Goal: Transaction & Acquisition: Purchase product/service

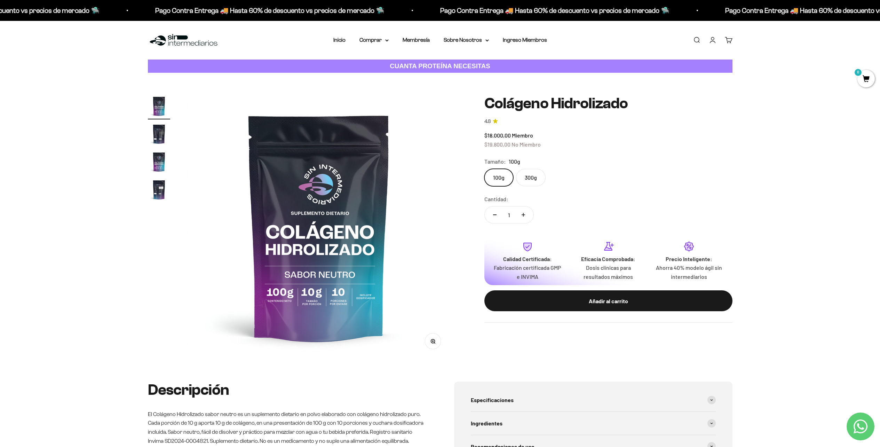
click at [535, 171] on label "300g" at bounding box center [531, 177] width 30 height 17
click at [484, 169] on input "300g" at bounding box center [484, 168] width 0 height 0
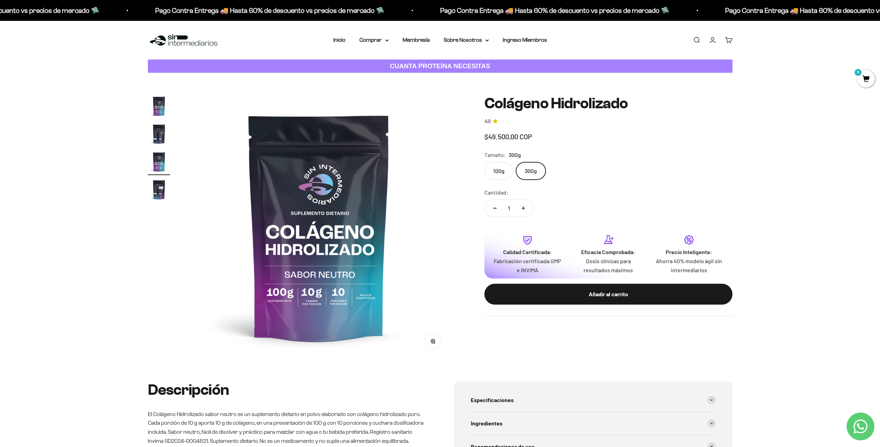
scroll to position [0, 545]
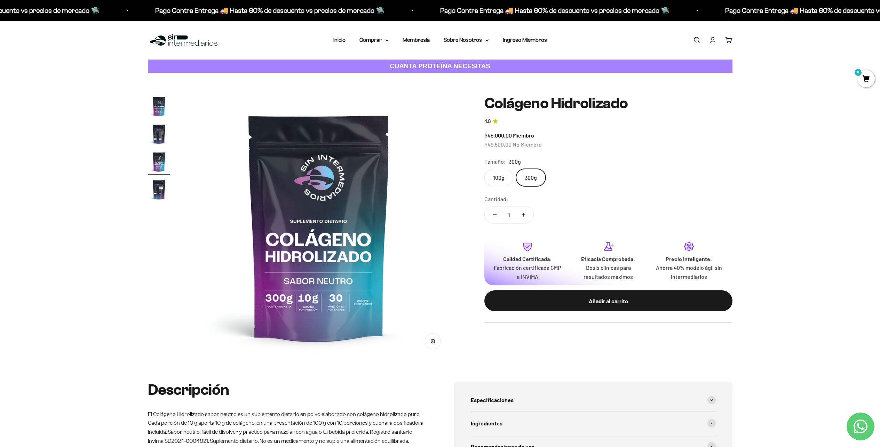
click at [497, 174] on label "100g" at bounding box center [498, 177] width 29 height 17
click at [484, 169] on input "100g" at bounding box center [484, 168] width 0 height 0
click at [534, 170] on label "300g" at bounding box center [531, 177] width 30 height 17
click at [484, 169] on input "300g" at bounding box center [484, 168] width 0 height 0
click at [421, 37] on link "Membresía" at bounding box center [415, 40] width 27 height 6
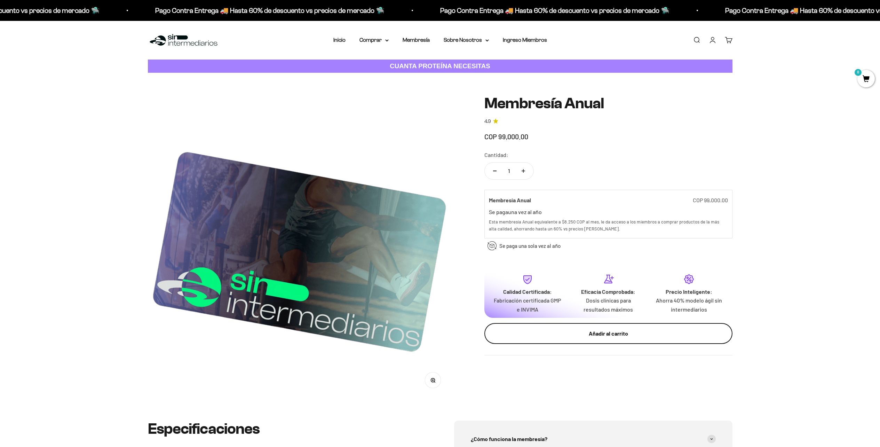
click at [578, 329] on div "Añadir al carrito" at bounding box center [608, 333] width 220 height 9
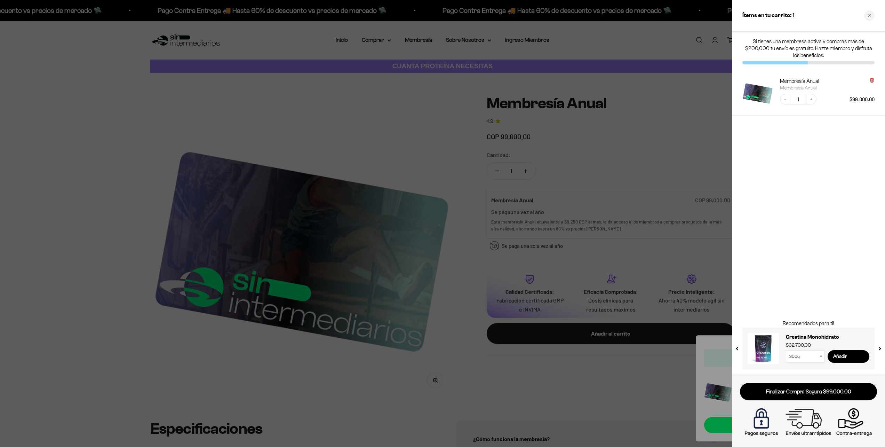
click at [871, 80] on icon at bounding box center [871, 80] width 3 height 3
